Goal: Browse casually

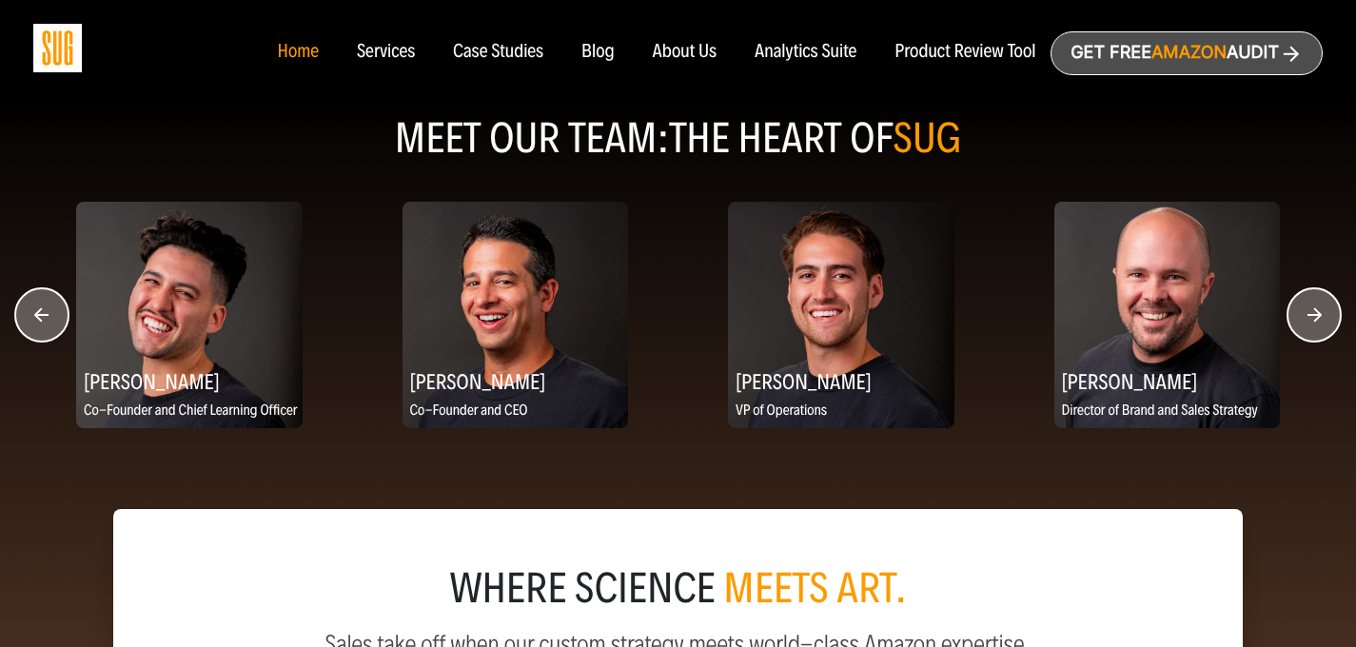
scroll to position [2386, 0]
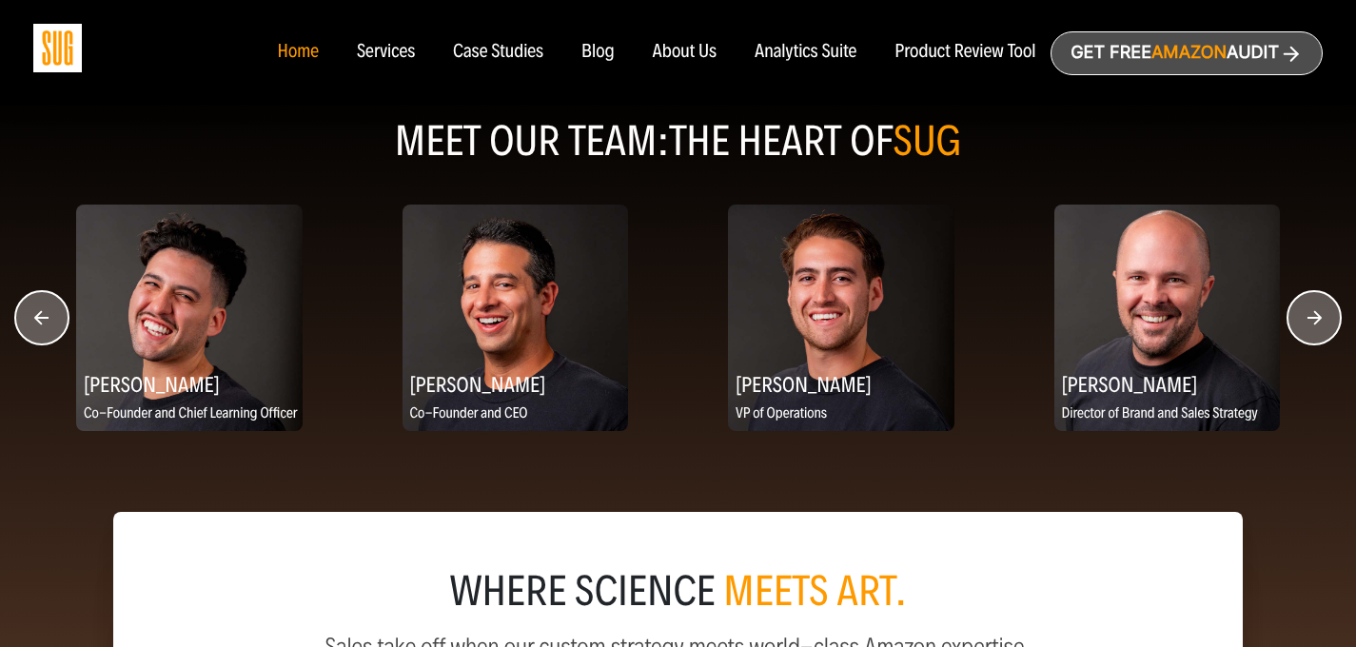
click at [1309, 327] on circle "button" at bounding box center [1314, 317] width 53 height 53
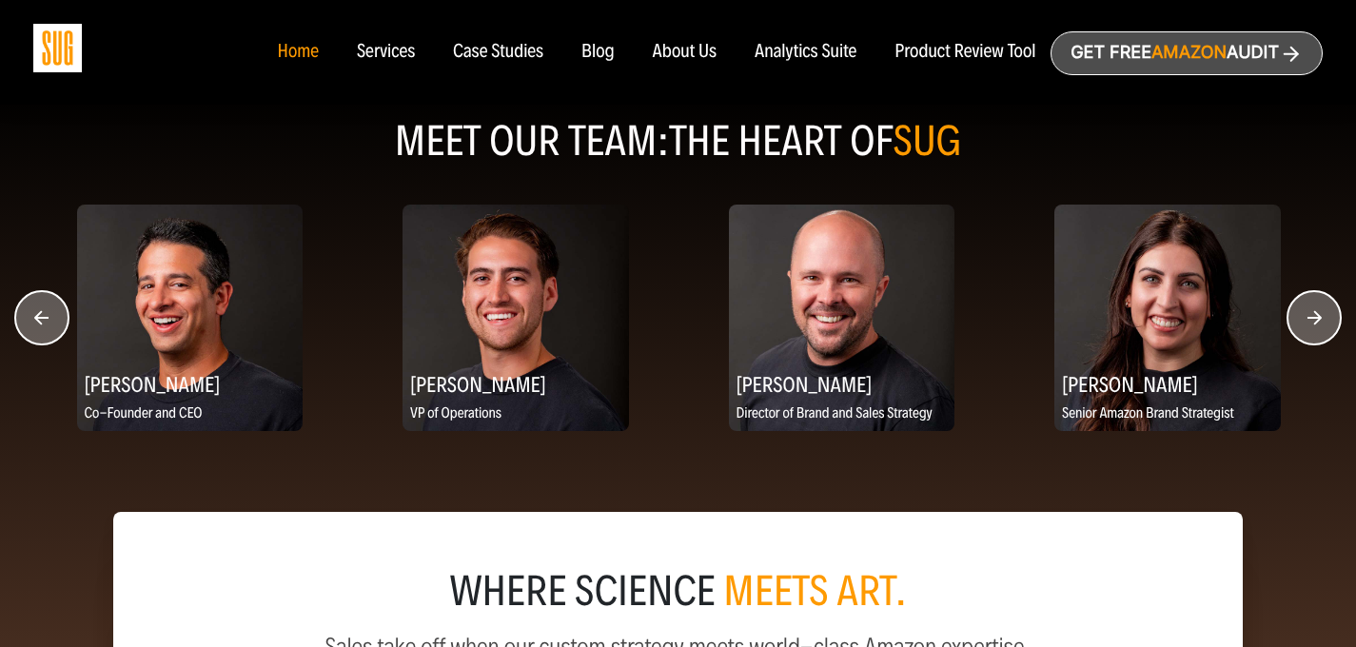
click at [1310, 327] on circle "button" at bounding box center [1314, 317] width 53 height 53
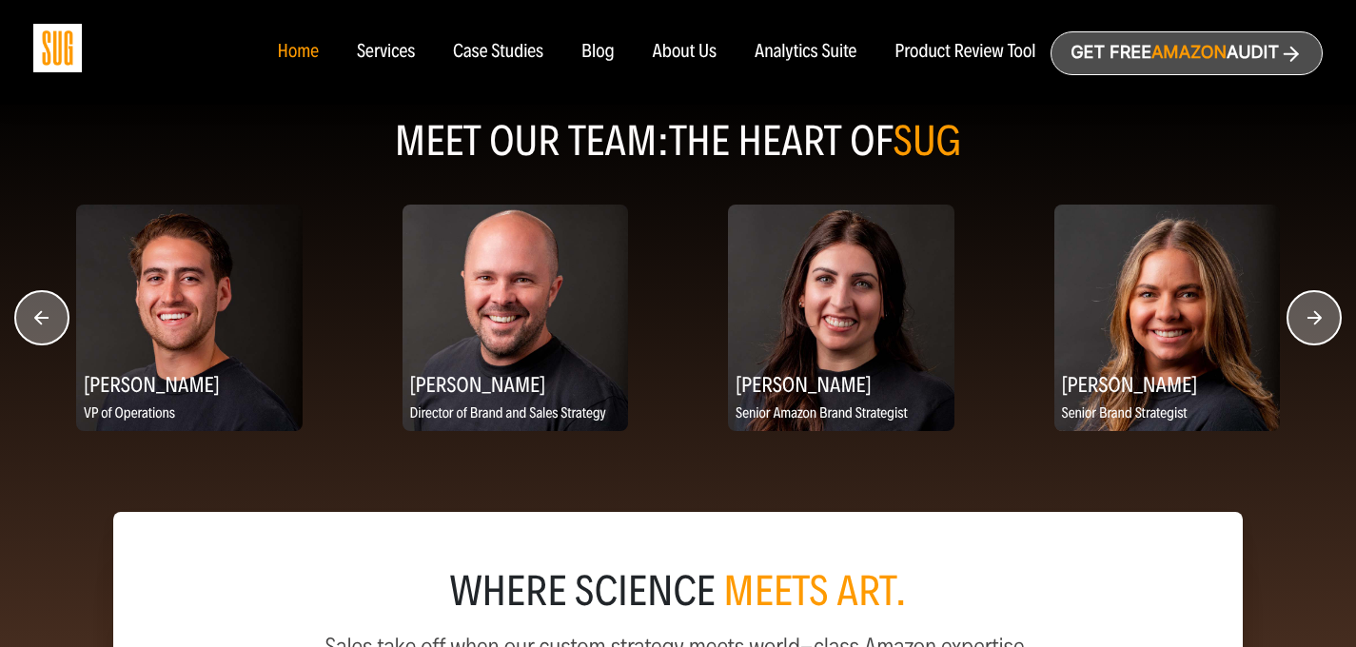
click at [1310, 327] on circle "button" at bounding box center [1314, 317] width 53 height 53
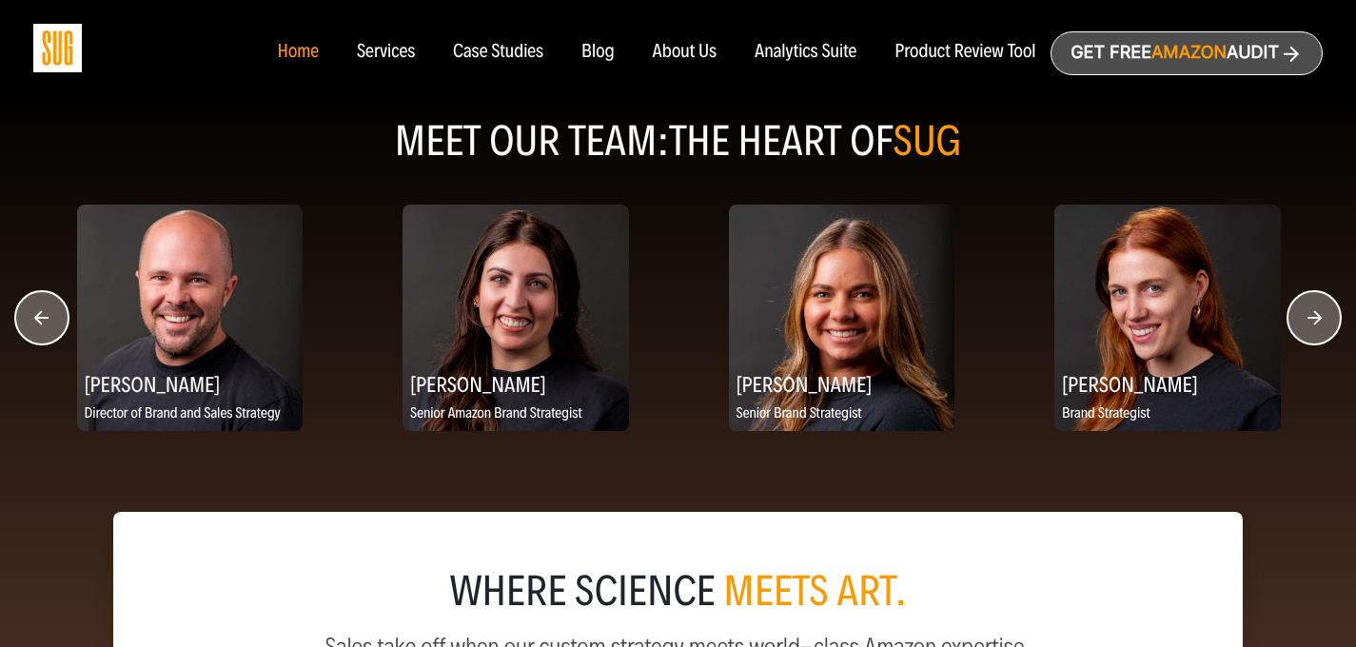
click at [1310, 327] on circle "button" at bounding box center [1314, 317] width 53 height 53
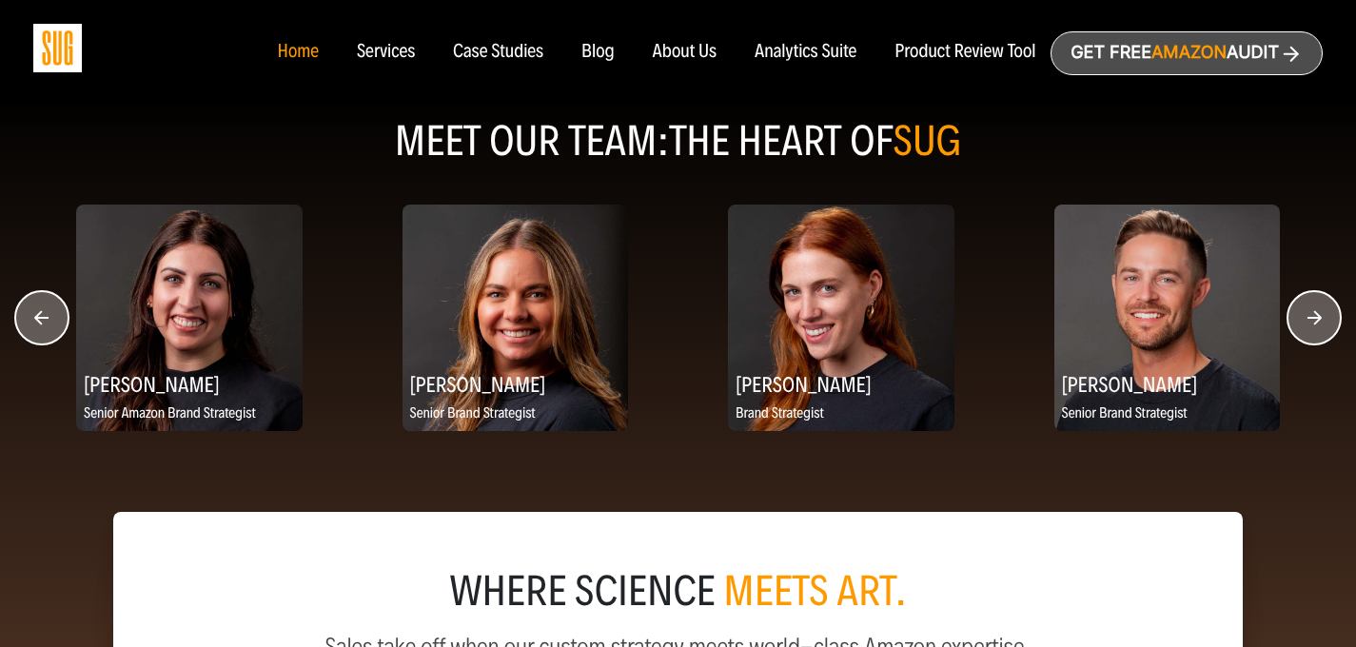
click at [1310, 327] on circle "button" at bounding box center [1314, 317] width 53 height 53
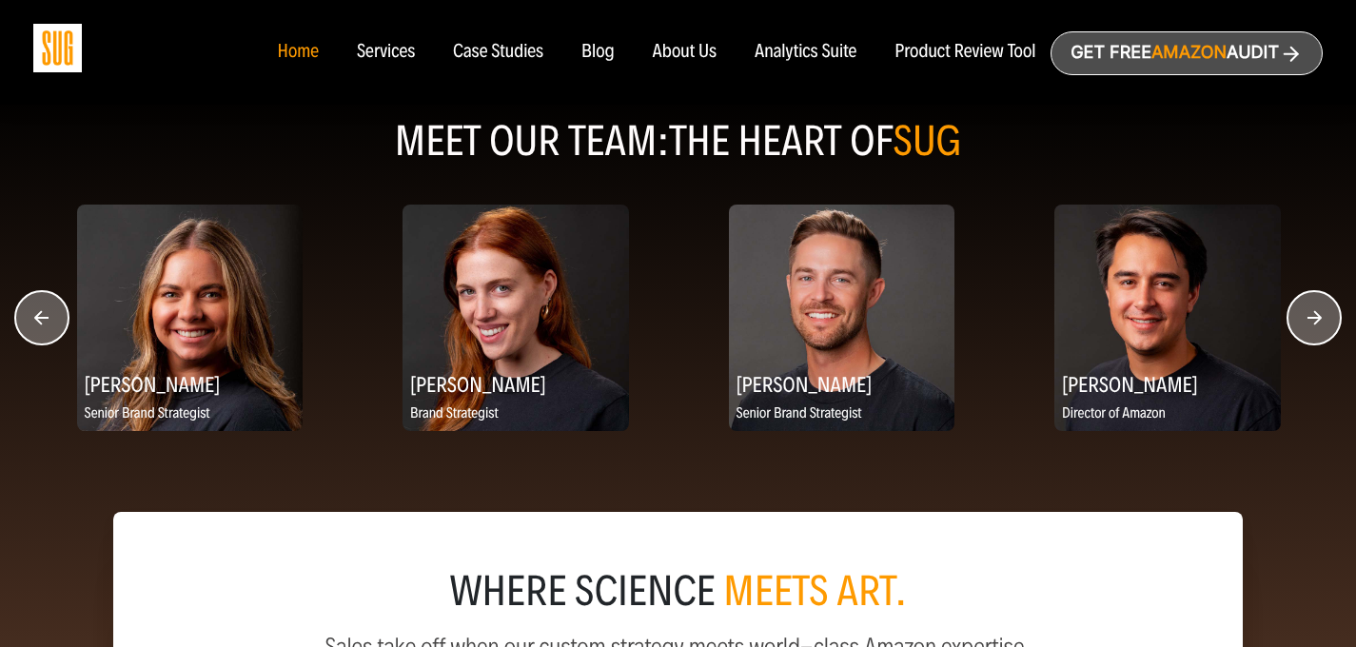
click at [1310, 327] on circle "button" at bounding box center [1314, 317] width 53 height 53
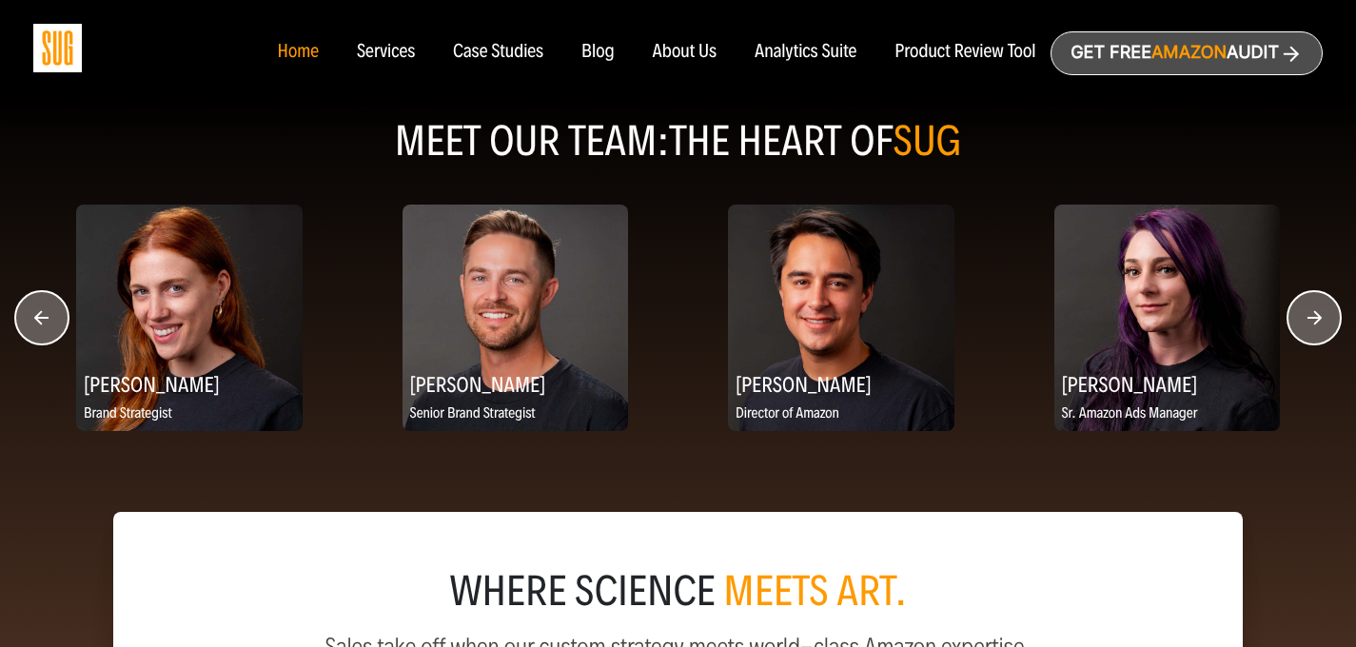
click at [1310, 327] on circle "button" at bounding box center [1314, 317] width 53 height 53
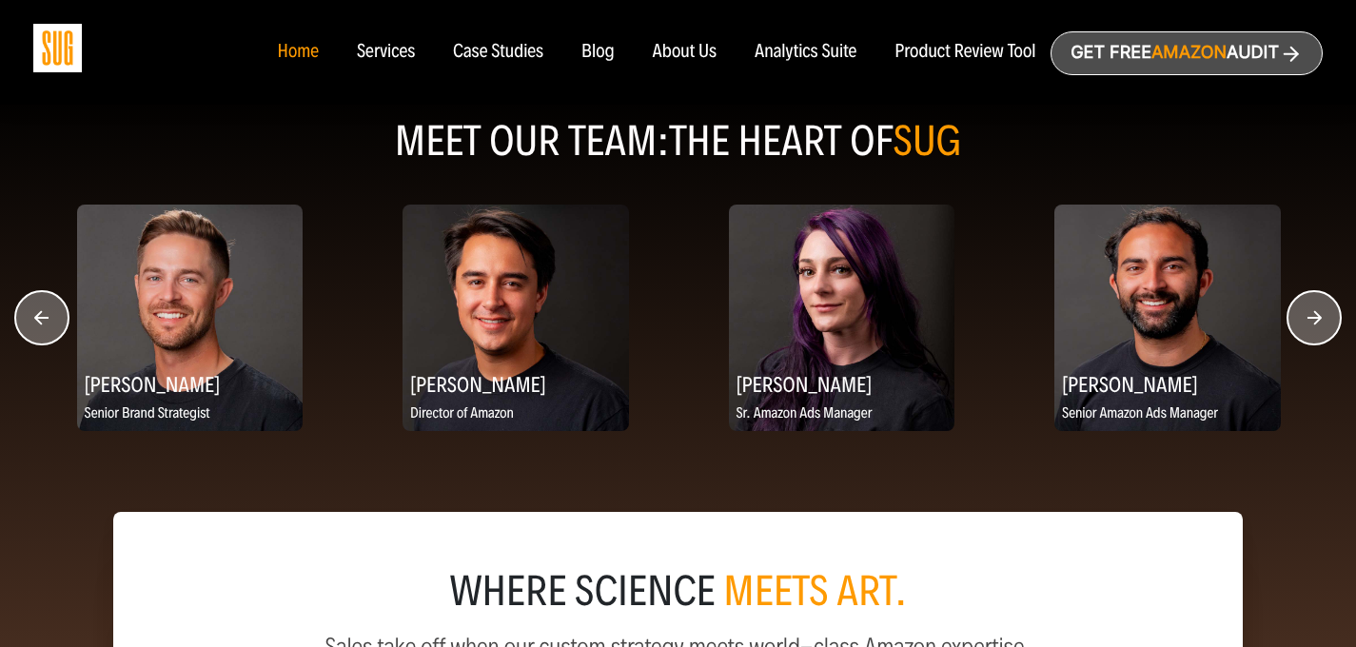
click at [1310, 327] on circle "button" at bounding box center [1314, 317] width 53 height 53
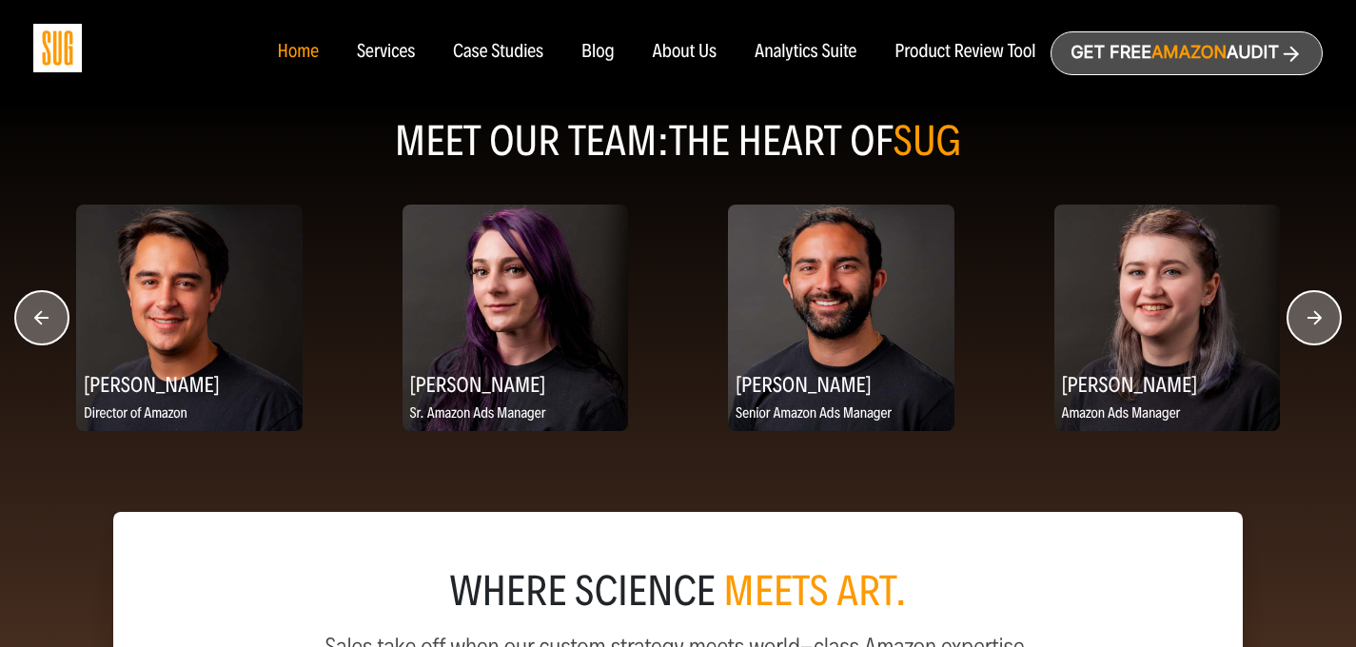
click at [1310, 327] on circle "button" at bounding box center [1314, 317] width 53 height 53
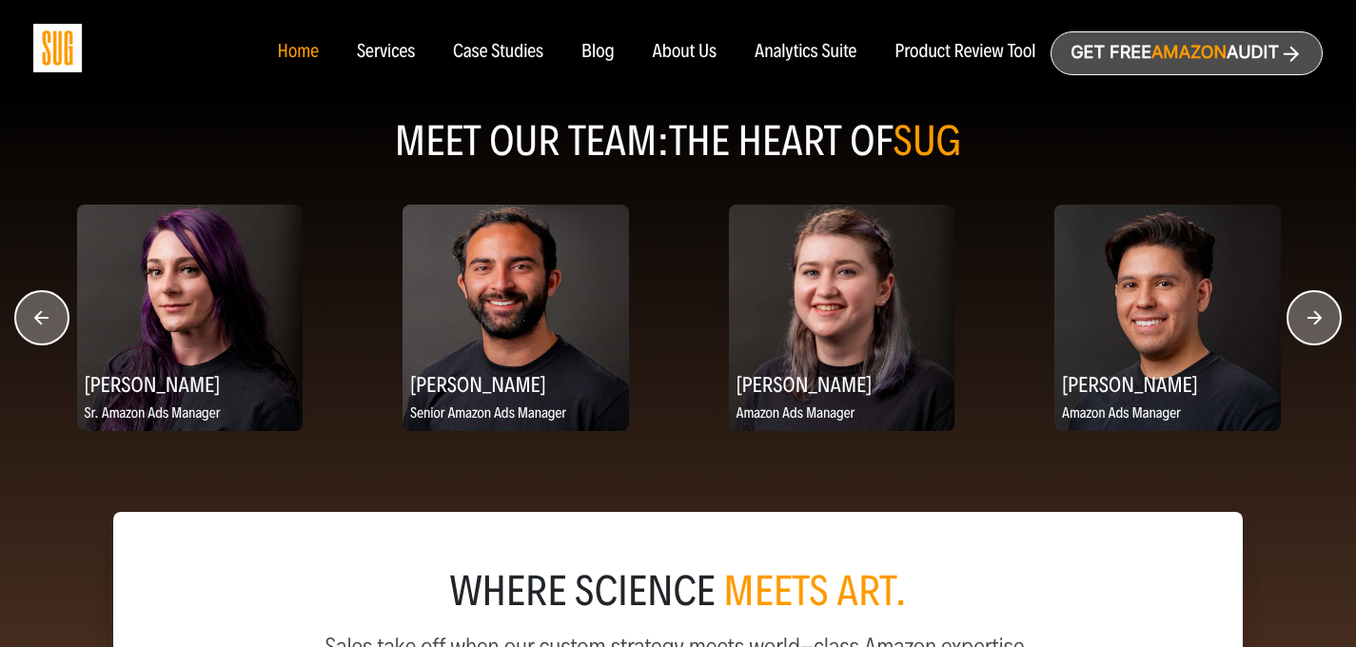
click at [1310, 327] on circle "button" at bounding box center [1314, 317] width 53 height 53
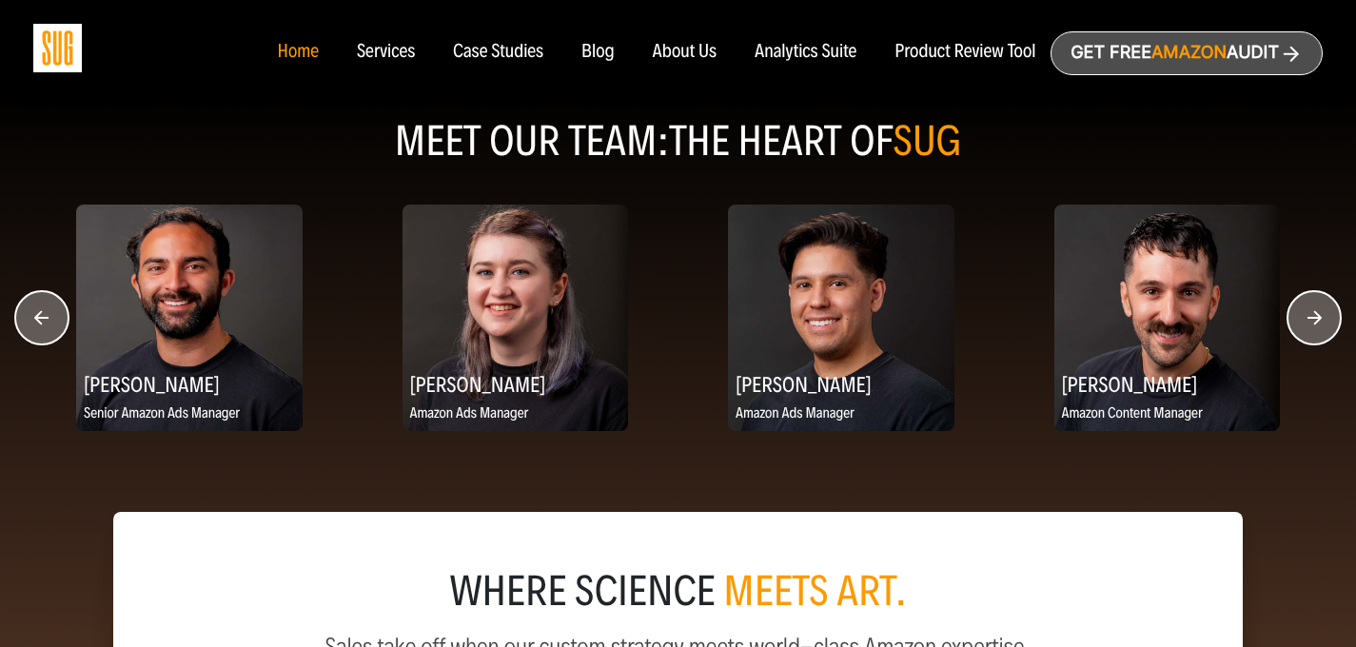
click at [1310, 327] on circle "button" at bounding box center [1314, 317] width 53 height 53
